Goal: Check status: Check status

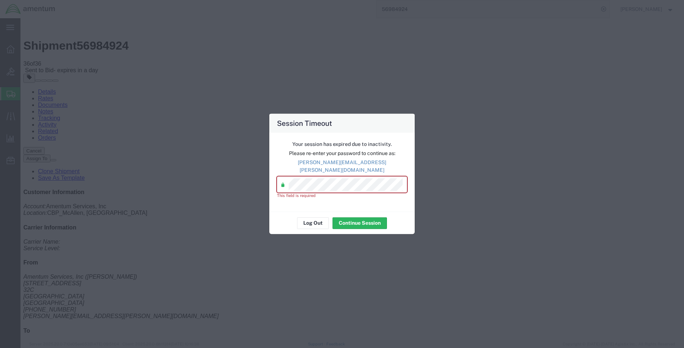
scroll to position [329, 0]
click at [244, 191] on div "Session Timeout Your session has expired due to inactivity. Please re-enter you…" at bounding box center [342, 174] width 684 height 348
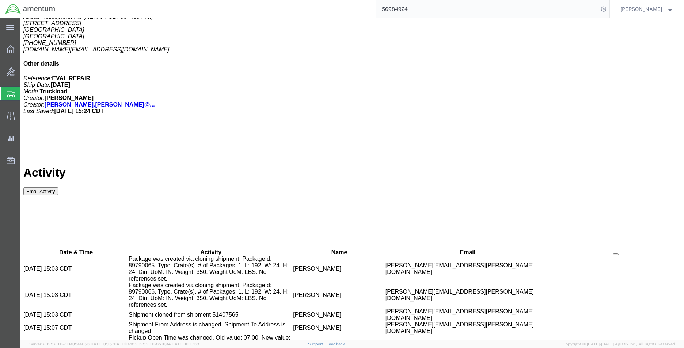
click at [452, 12] on input "56984924" at bounding box center [487, 9] width 222 height 18
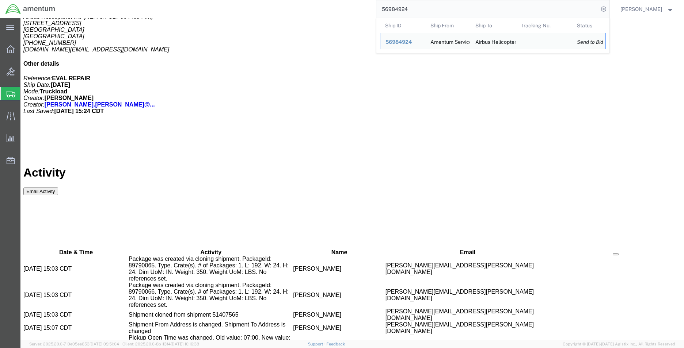
drag, startPoint x: 449, startPoint y: 13, endPoint x: 299, endPoint y: 13, distance: 149.7
click at [299, 13] on div "56984924 Ship ID Ship From Ship To Tracking Nu. Status Ship ID 56984924 Ship Fr…" at bounding box center [335, 9] width 549 height 18
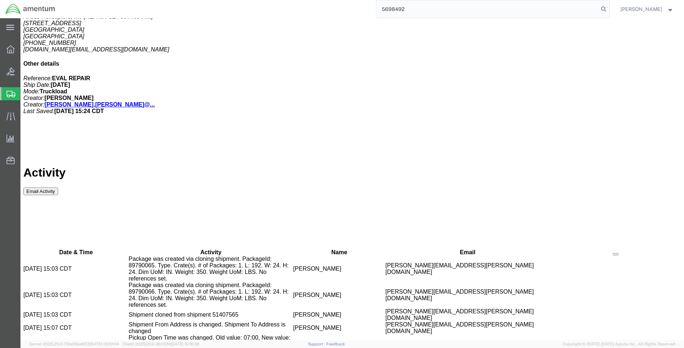
type input "56984924"
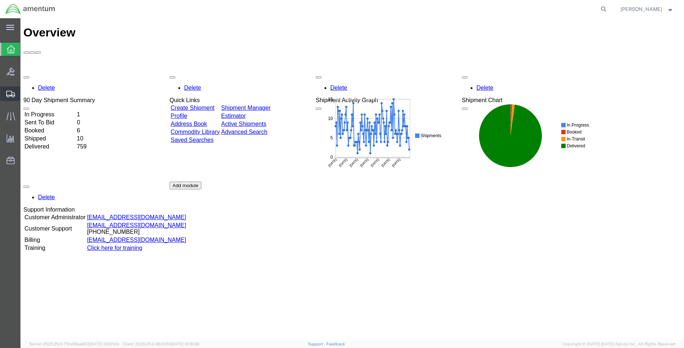
click at [0, 0] on span "Create Shipment" at bounding box center [0, 0] width 0 height 0
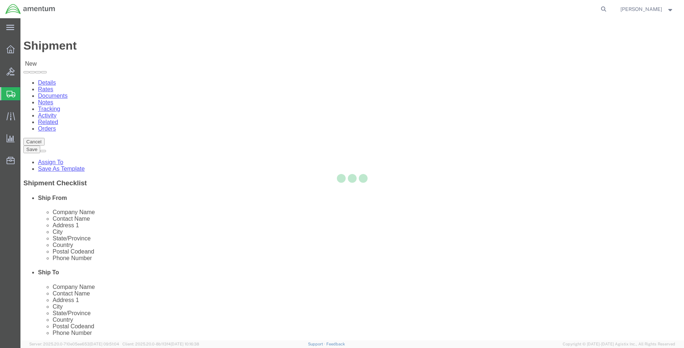
select select
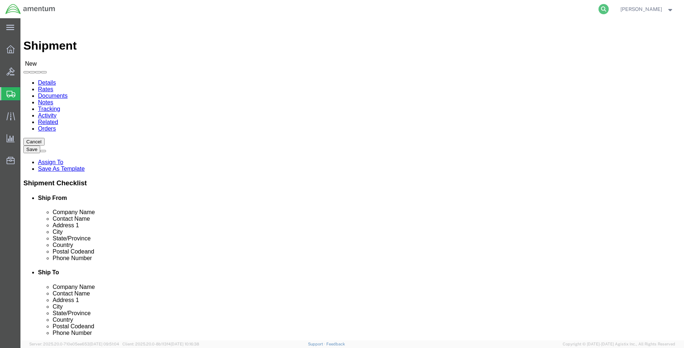
click at [599, 10] on icon at bounding box center [603, 9] width 10 height 10
click at [538, 10] on input "search" at bounding box center [487, 9] width 222 height 18
type input "56984924"
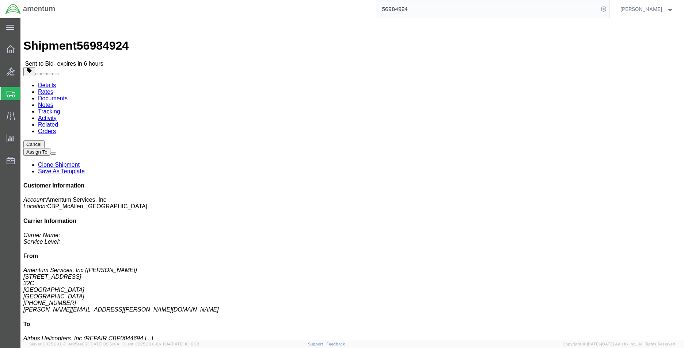
click address "Airbus Helicopters, Inc (REPAIR CBP0044694 I CBP0044693 I CBP0044692) 2701 N. F…"
drag, startPoint x: 191, startPoint y: 79, endPoint x: 252, endPoint y: 79, distance: 61.0
click address "Airbus Helicopters, Inc (REPAIR CBP0044694 I CBP0044693 I CBP0044692) 2701 N. F…"
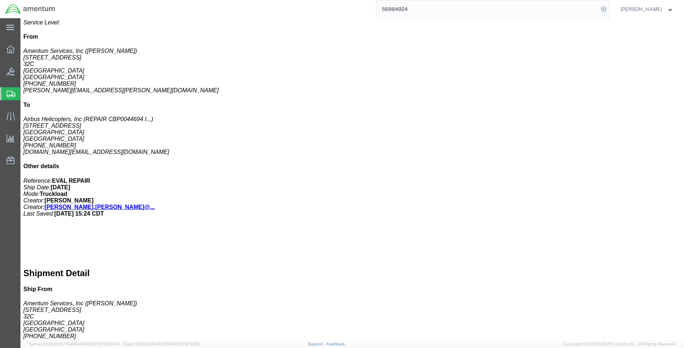
scroll to position [220, 0]
click h4 "Shipment Notification"
click icon "To:"
drag, startPoint x: 214, startPoint y: 242, endPoint x: 218, endPoint y: 277, distance: 35.6
click b "matthew.p.mcmillen@associates.cbp.dhs.gov, daniel.r.king@associates.cbp.dhs.gov…"
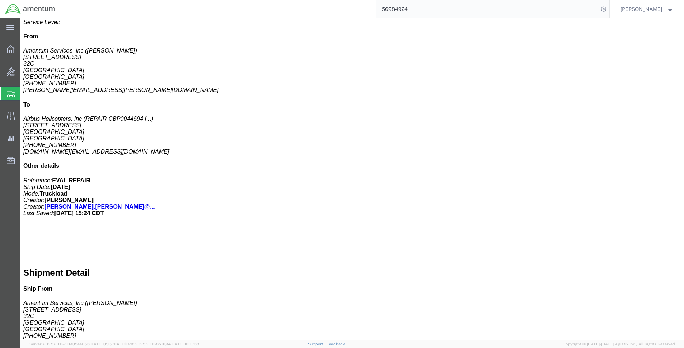
drag, startPoint x: 218, startPoint y: 277, endPoint x: 292, endPoint y: 249, distance: 79.4
click div "Handling Options Pickup Instructions: Site Support Hold at Location Return Opti…"
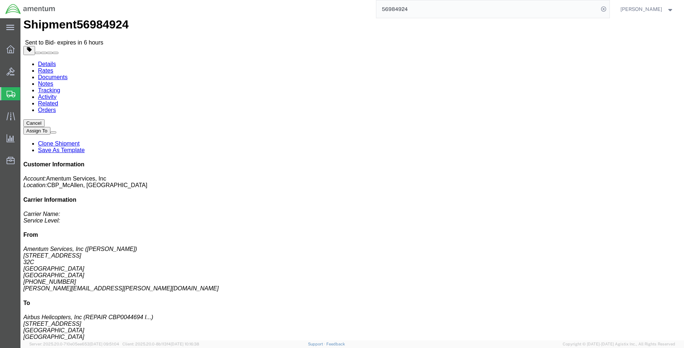
scroll to position [0, 0]
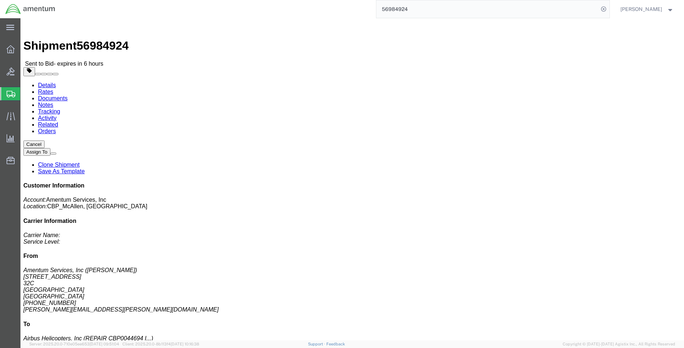
click link "Tracking"
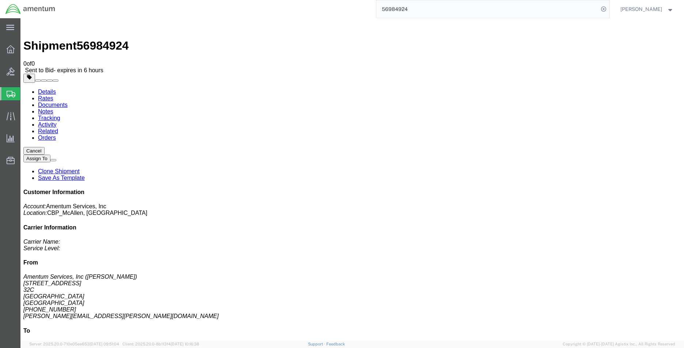
click at [53, 108] on link "Notes" at bounding box center [45, 111] width 15 height 6
click at [58, 128] on link "Related" at bounding box center [48, 131] width 20 height 6
click at [57, 122] on link "Activity" at bounding box center [47, 125] width 19 height 6
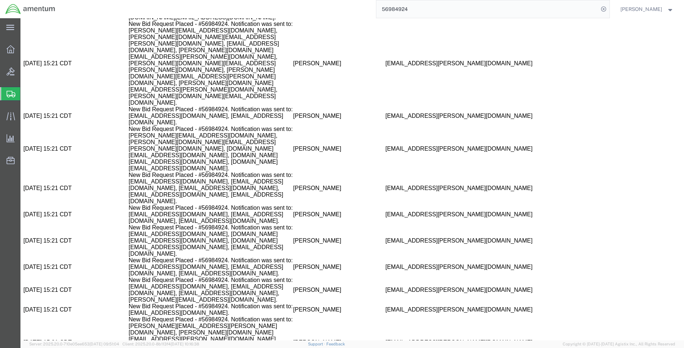
scroll to position [981, 0]
